Goal: Information Seeking & Learning: Learn about a topic

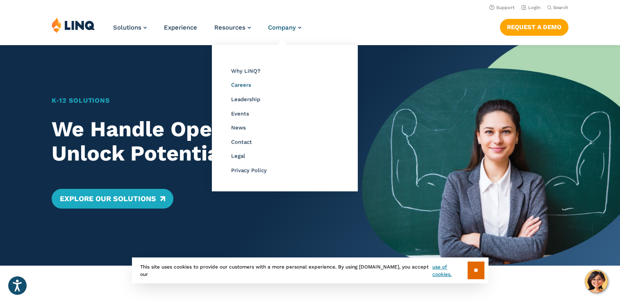
click at [240, 84] on span "Careers" at bounding box center [241, 85] width 20 height 6
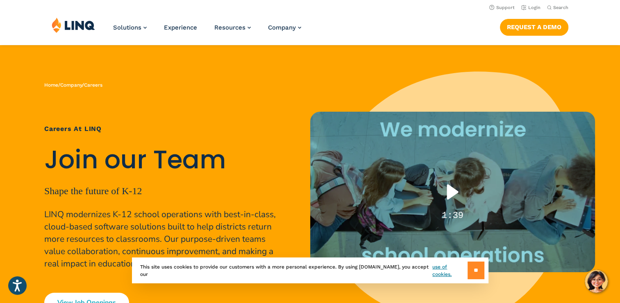
click at [479, 273] on input "**" at bounding box center [476, 270] width 17 height 18
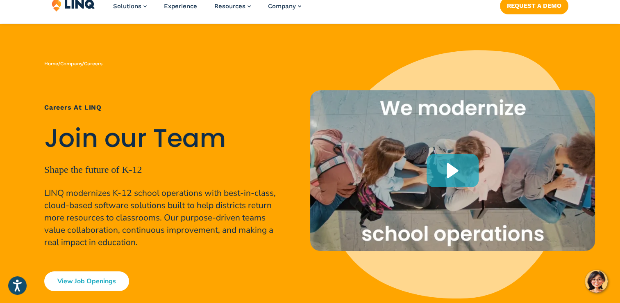
scroll to position [82, 0]
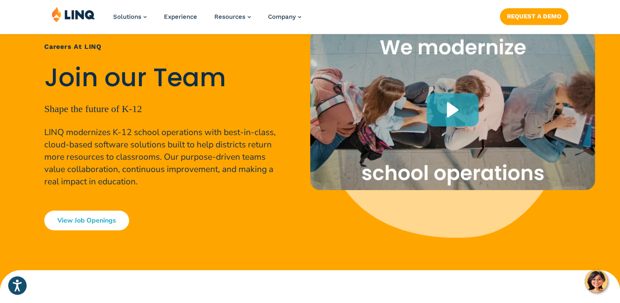
click at [84, 228] on link "View Job Openings" at bounding box center [86, 220] width 85 height 20
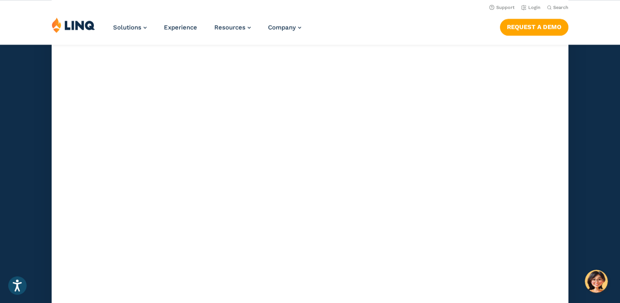
scroll to position [2302, 0]
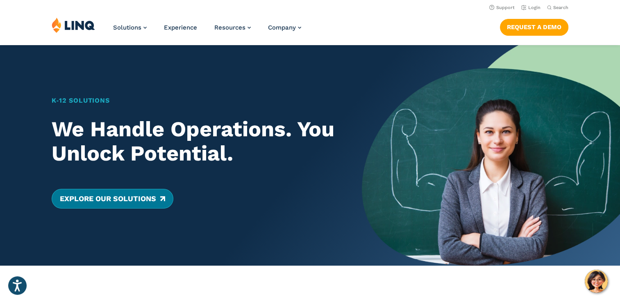
click at [144, 199] on link "Explore Our Solutions" at bounding box center [113, 199] width 122 height 20
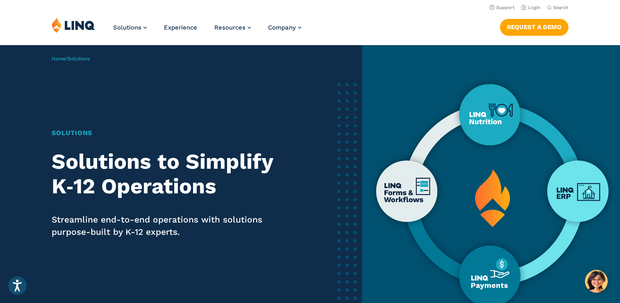
click at [560, 191] on img at bounding box center [491, 193] width 258 height 297
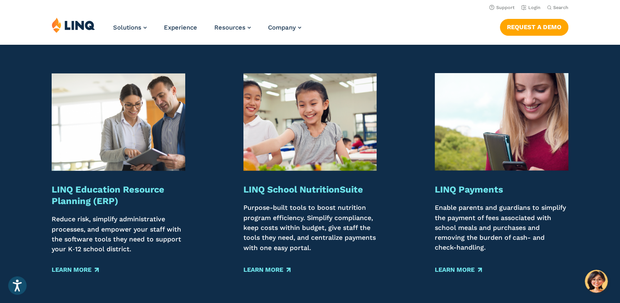
scroll to position [943, 0]
click at [65, 270] on link "Learn More" at bounding box center [75, 269] width 47 height 9
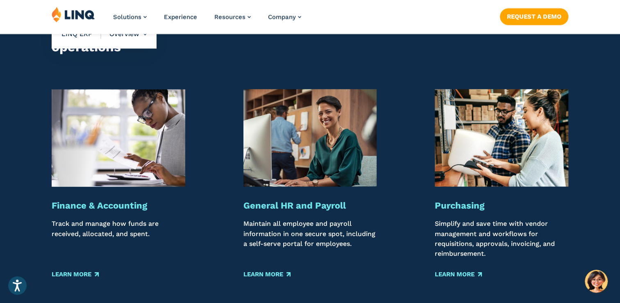
scroll to position [779, 0]
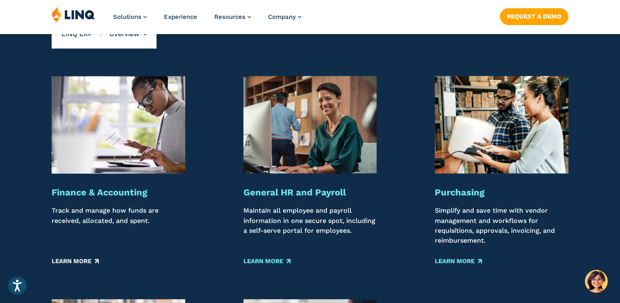
click at [64, 261] on link "Learn More" at bounding box center [75, 261] width 47 height 9
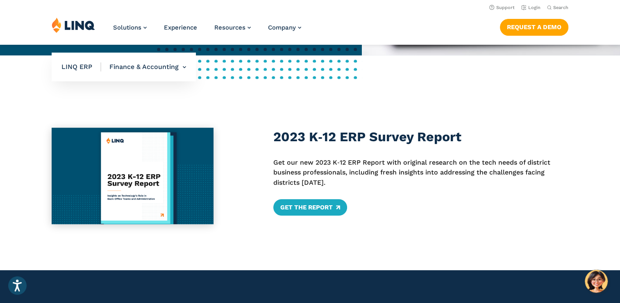
scroll to position [287, 0]
drag, startPoint x: 316, startPoint y: 209, endPoint x: 326, endPoint y: 209, distance: 10.7
click at [316, 209] on link "Get The Report" at bounding box center [310, 207] width 74 height 16
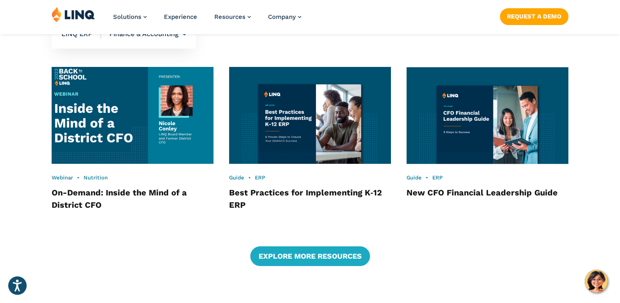
scroll to position [1353, 0]
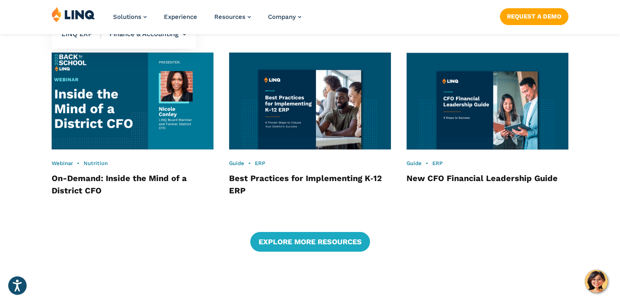
click at [117, 107] on img at bounding box center [132, 101] width 178 height 106
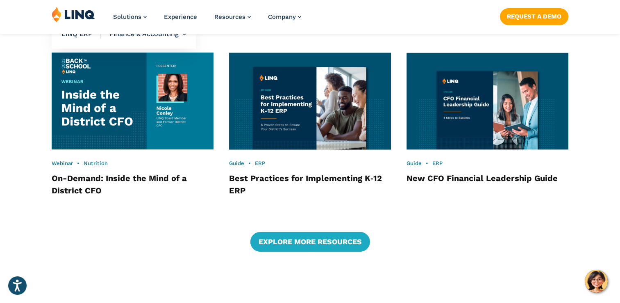
click at [274, 136] on img at bounding box center [310, 101] width 178 height 106
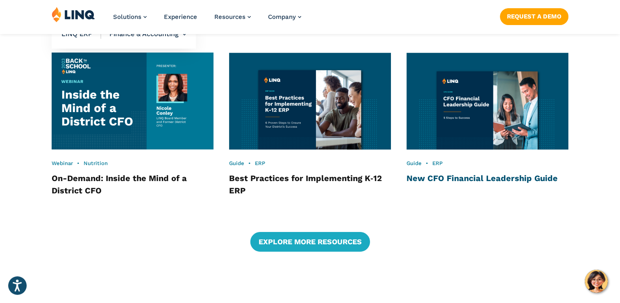
click at [436, 180] on link "New CFO Financial Leadership Guide" at bounding box center [482, 178] width 151 height 10
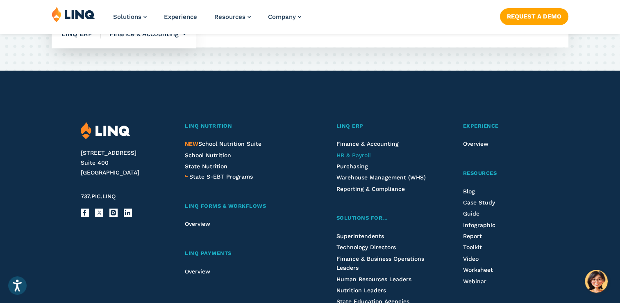
scroll to position [1804, 0]
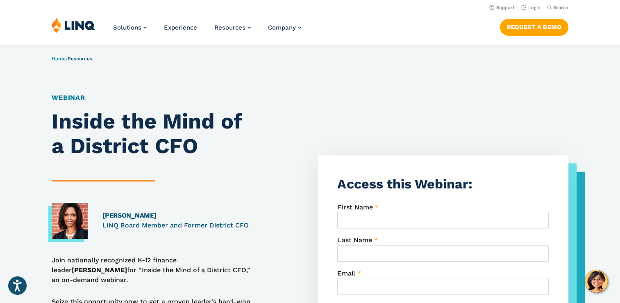
click at [79, 56] on link "Resources" at bounding box center [80, 59] width 25 height 6
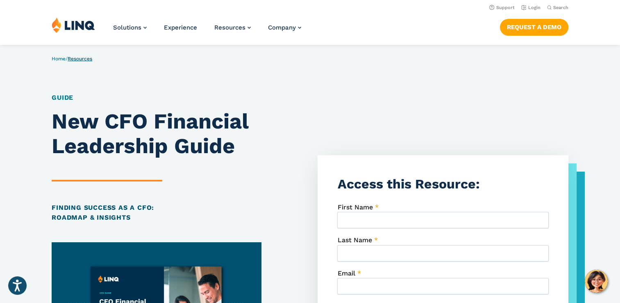
click at [77, 57] on link "Resources" at bounding box center [80, 59] width 25 height 6
